Goal: Find specific page/section: Find specific page/section

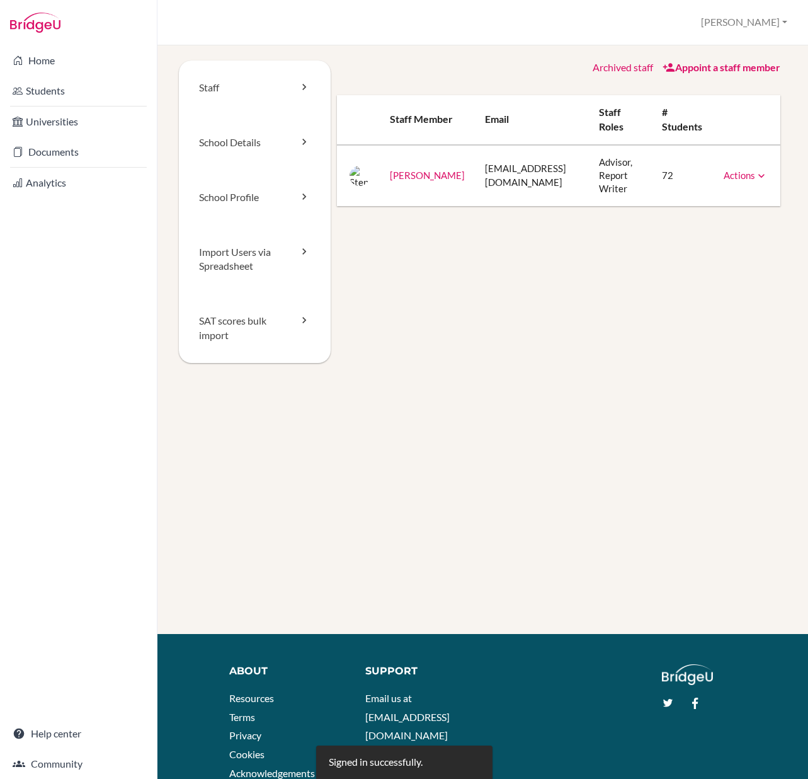
click at [389, 748] on link "Help Center" at bounding box center [391, 754] width 53 height 12
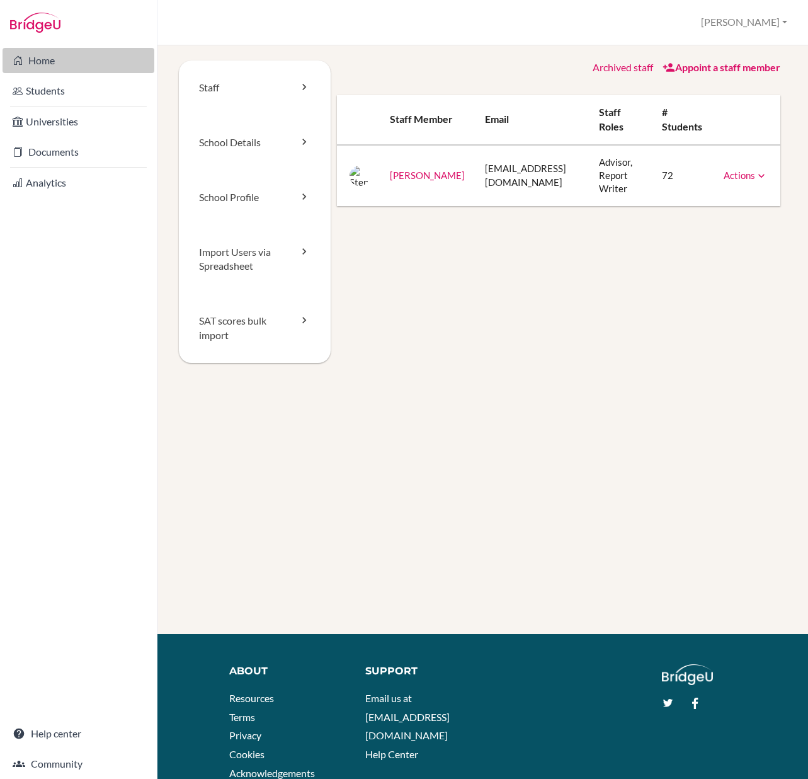
click at [38, 60] on link "Home" at bounding box center [79, 60] width 152 height 25
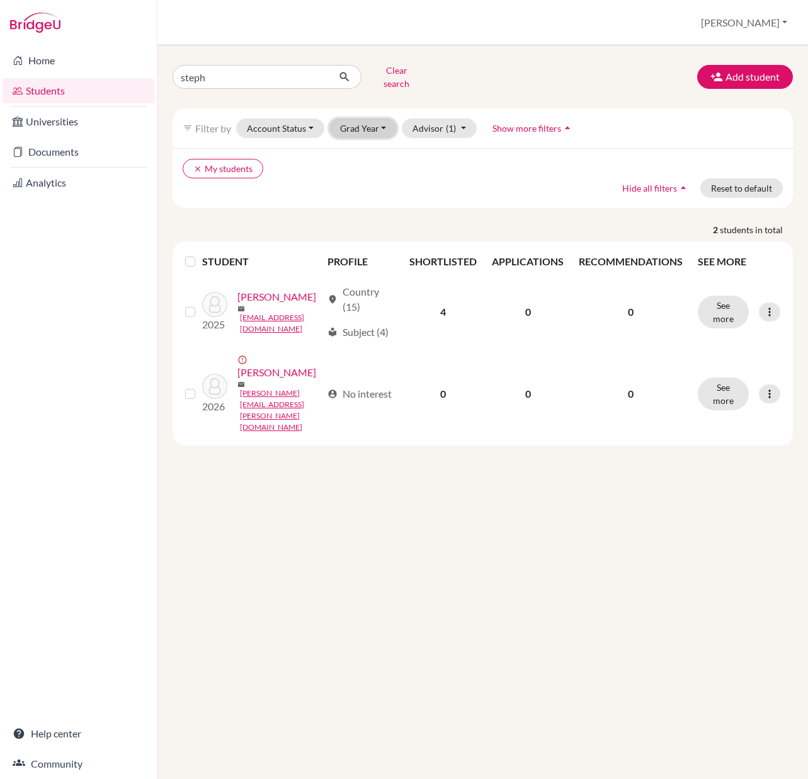
click at [371, 119] on button "Grad Year" at bounding box center [363, 128] width 68 height 20
click at [370, 188] on div "2025" at bounding box center [367, 195] width 44 height 15
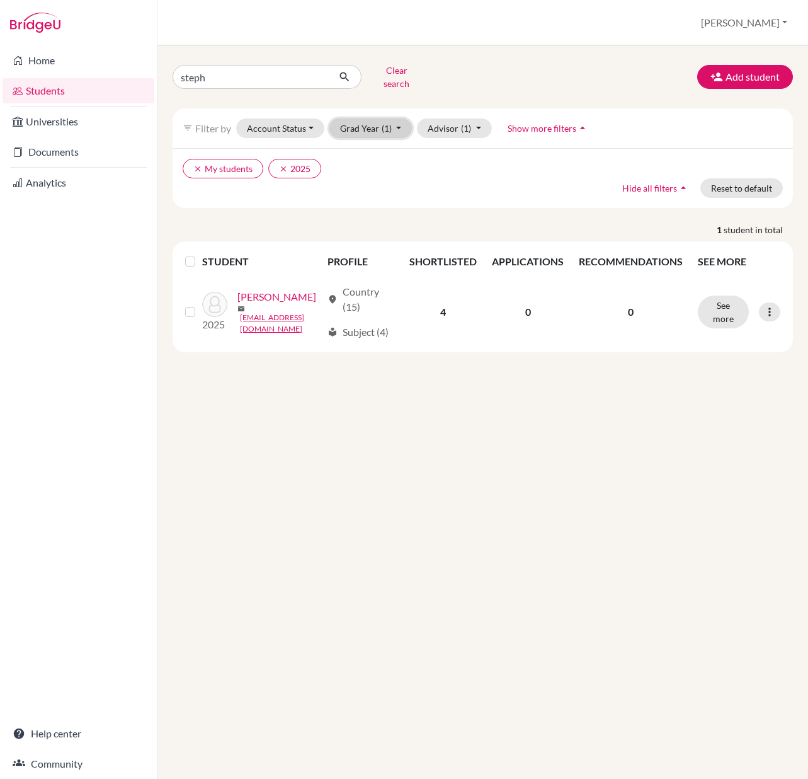
click at [370, 121] on button "Grad Year (1)" at bounding box center [370, 128] width 83 height 20
click at [377, 208] on div "2024" at bounding box center [367, 215] width 44 height 15
click at [340, 164] on icon "clear" at bounding box center [341, 168] width 9 height 9
drag, startPoint x: 284, startPoint y: 160, endPoint x: 276, endPoint y: 159, distance: 7.6
click at [282, 164] on icon "clear" at bounding box center [283, 168] width 9 height 9
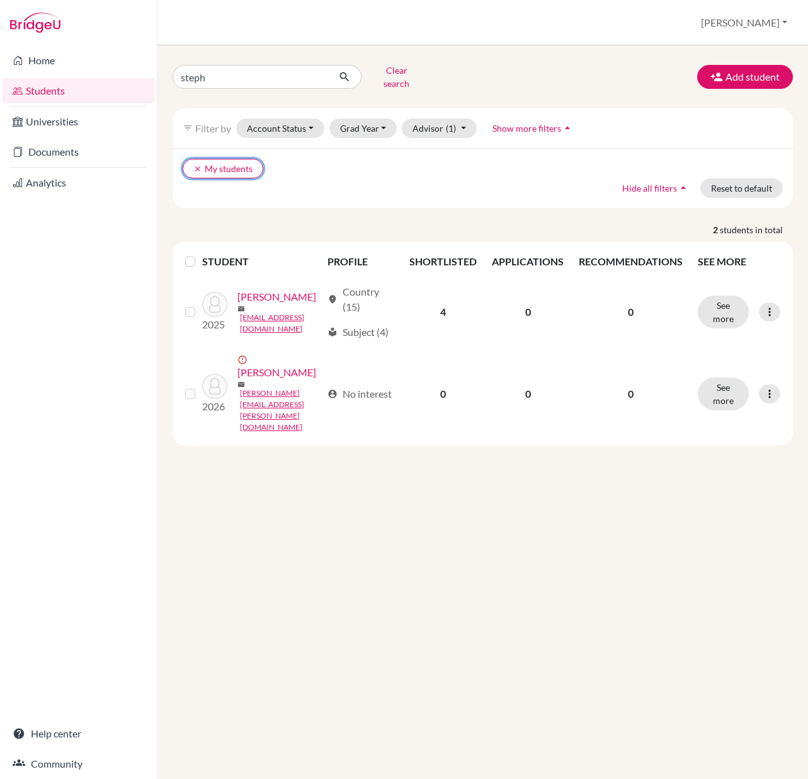
click at [197, 164] on icon "clear" at bounding box center [197, 168] width 9 height 9
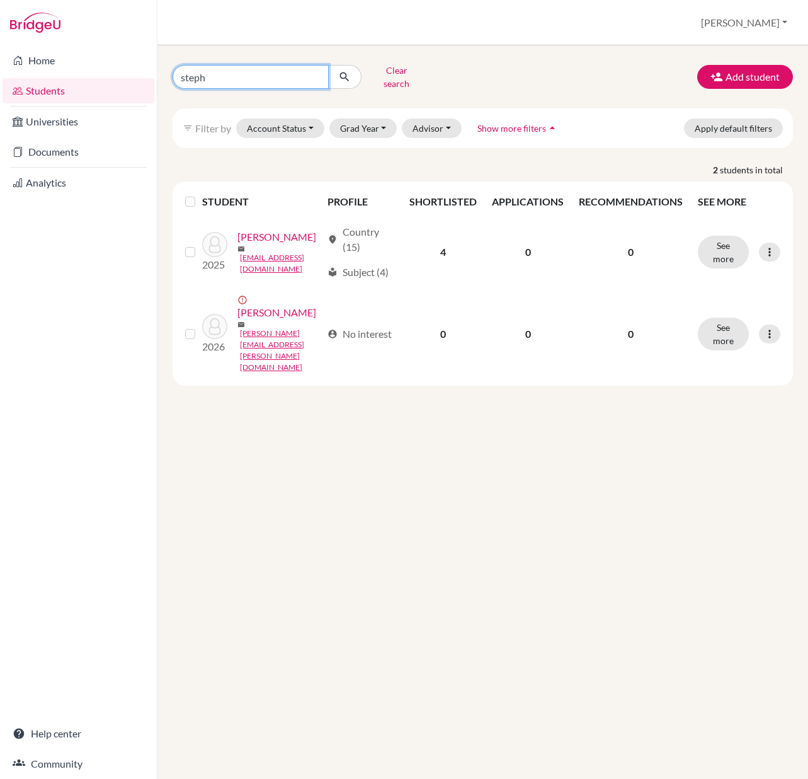
click at [311, 71] on input "steph" at bounding box center [251, 77] width 156 height 24
click at [319, 72] on input "steph" at bounding box center [251, 77] width 156 height 24
click at [314, 73] on input "steph" at bounding box center [251, 77] width 156 height 24
type input "fabius"
click button "submit" at bounding box center [344, 77] width 33 height 24
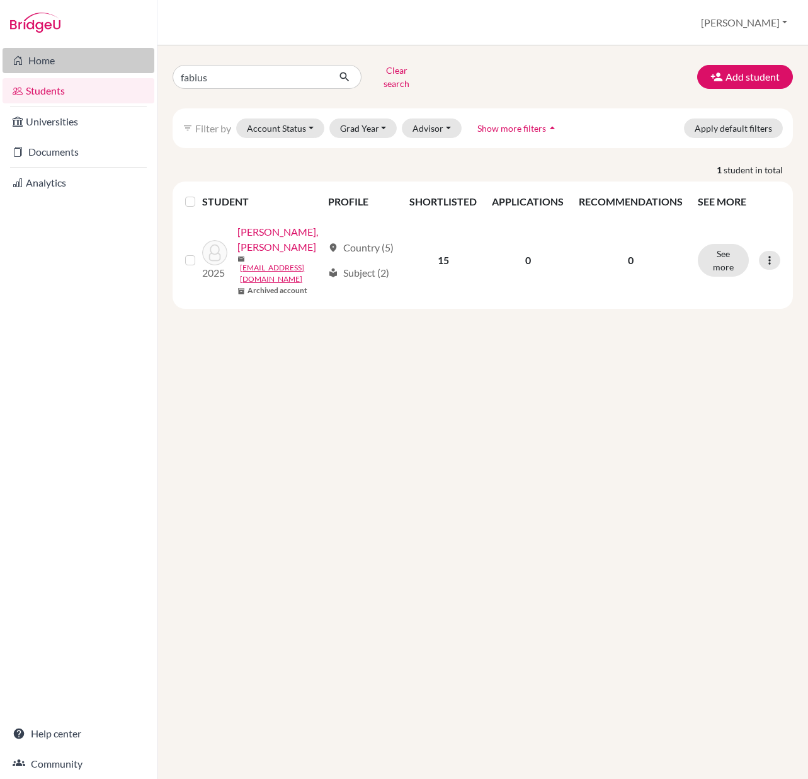
click at [53, 66] on link "Home" at bounding box center [79, 60] width 152 height 25
